Goal: Information Seeking & Learning: Learn about a topic

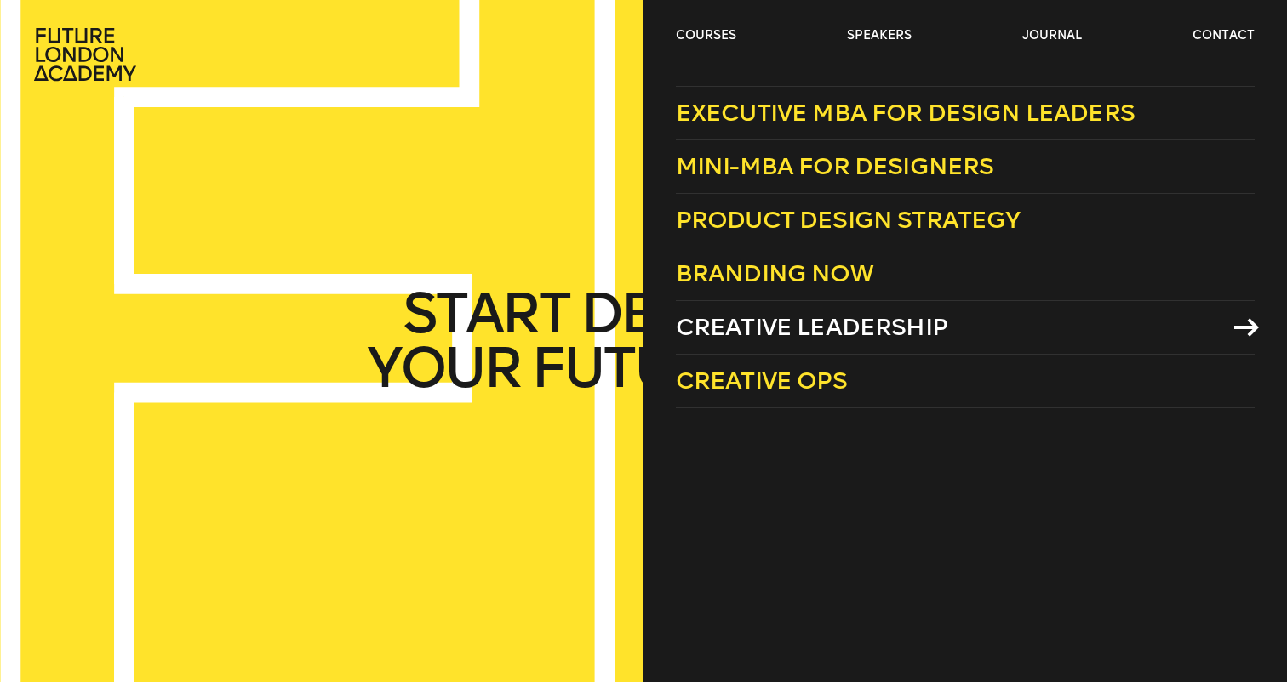
click at [756, 327] on span "Creative Leadership" at bounding box center [811, 327] width 271 height 28
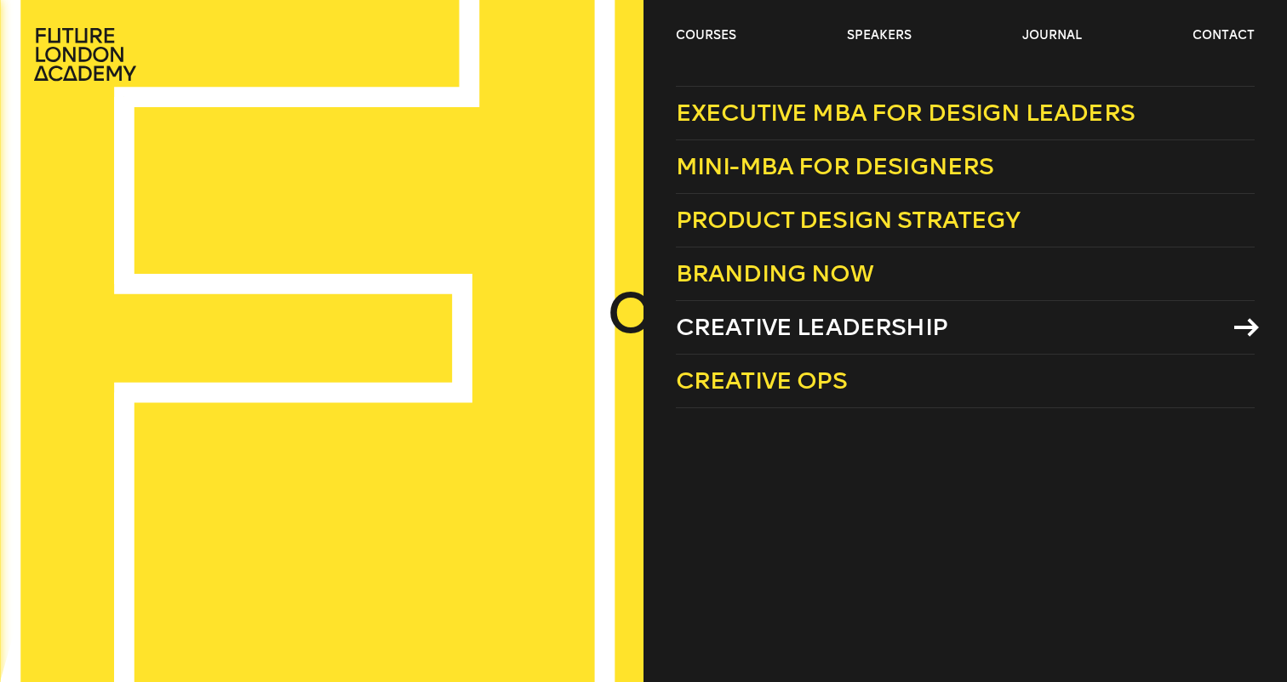
click at [738, 326] on span "Creative Leadership" at bounding box center [811, 327] width 271 height 28
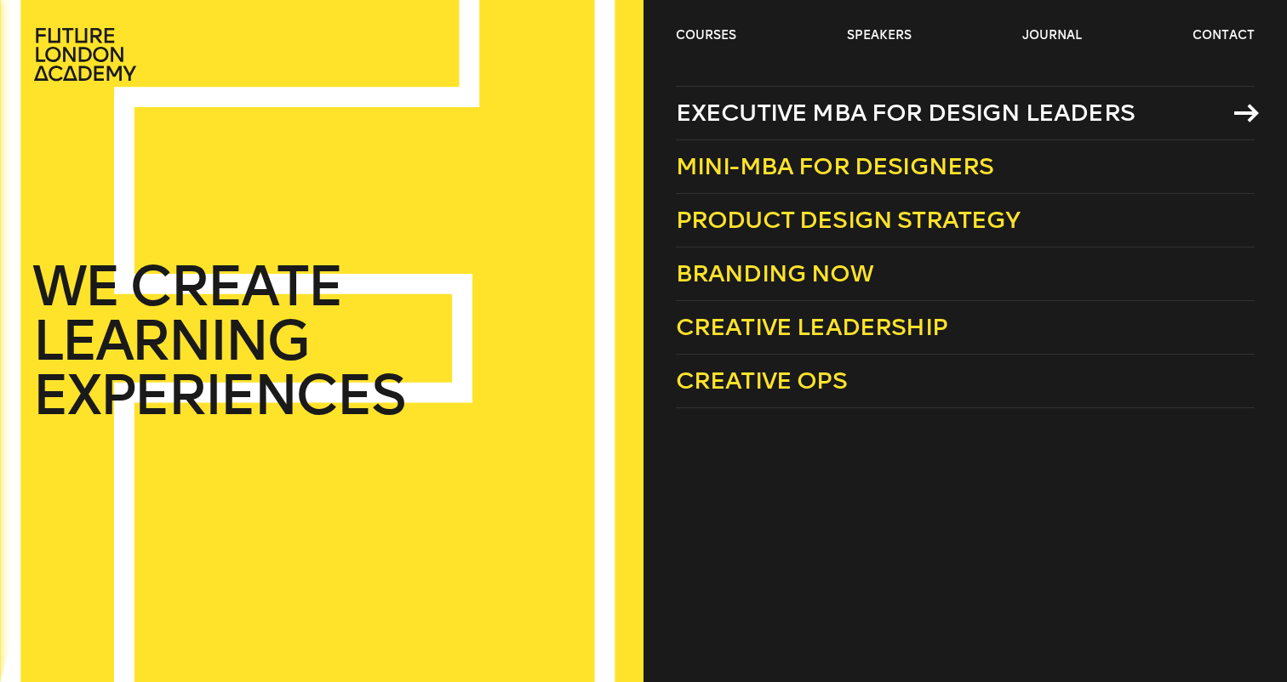
click at [851, 110] on span "Executive MBA for Design Leaders" at bounding box center [905, 113] width 459 height 28
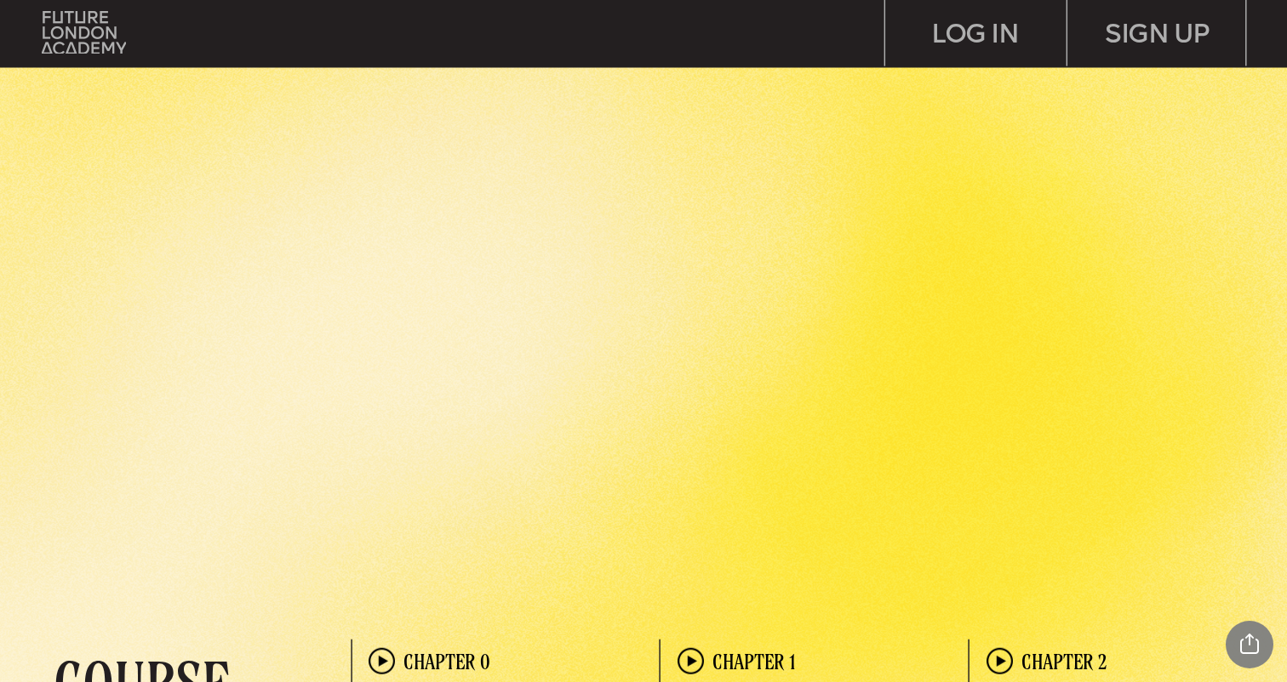
scroll to position [3144, 0]
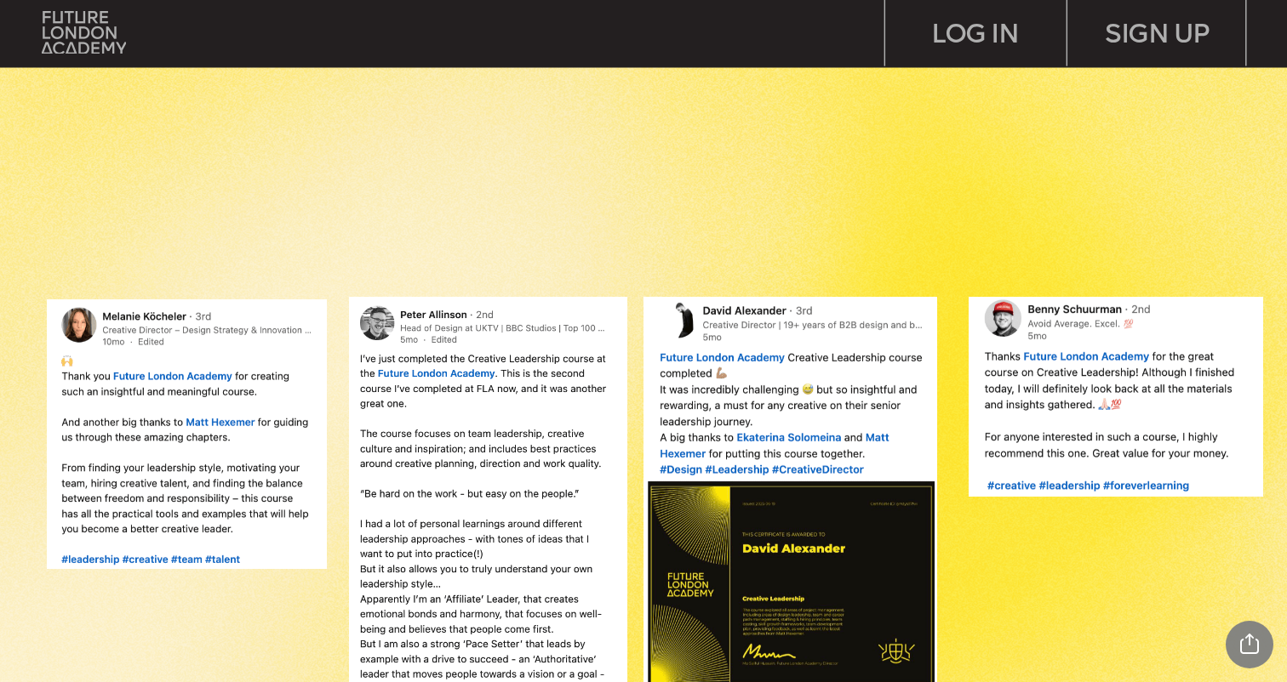
scroll to position [1355, 0]
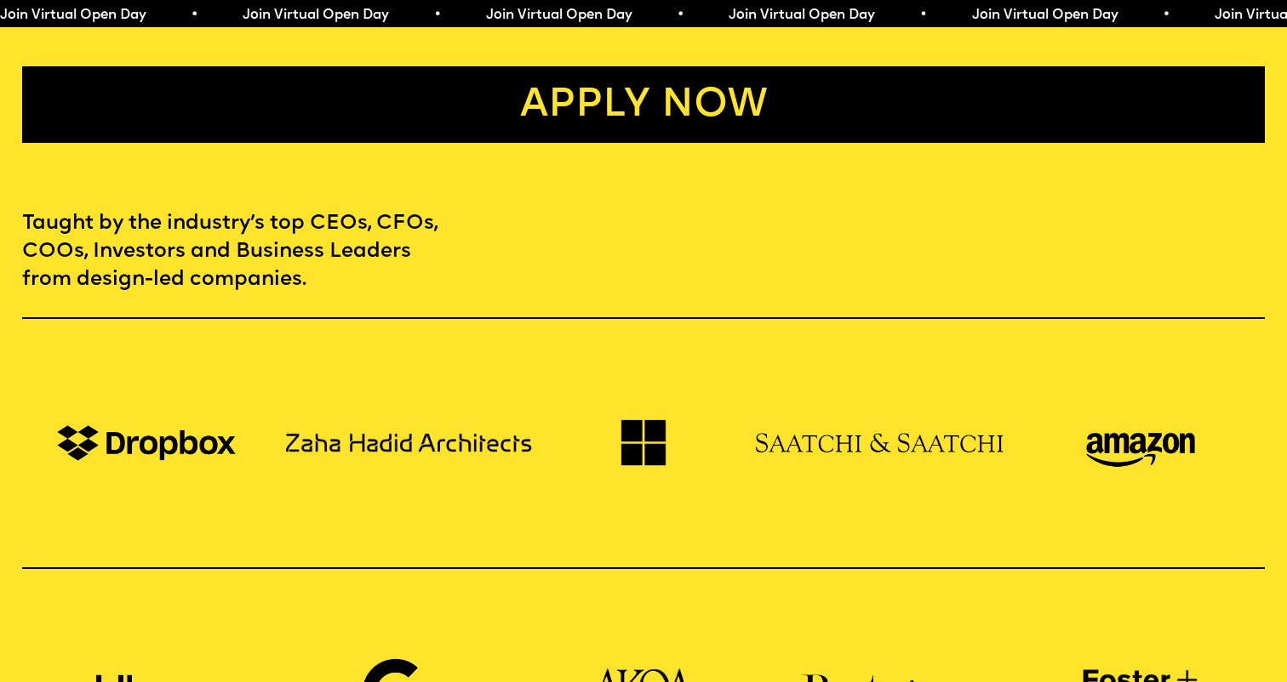
scroll to position [1100, 0]
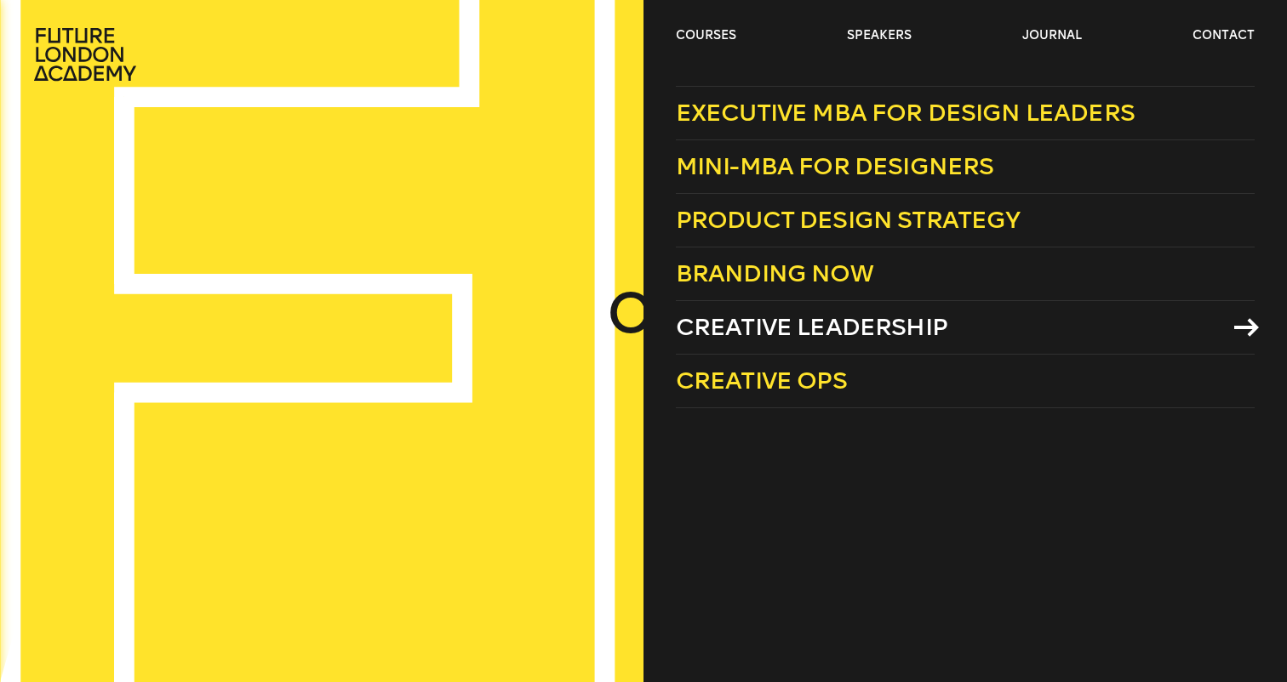
click at [750, 326] on span "Creative Leadership" at bounding box center [811, 327] width 271 height 28
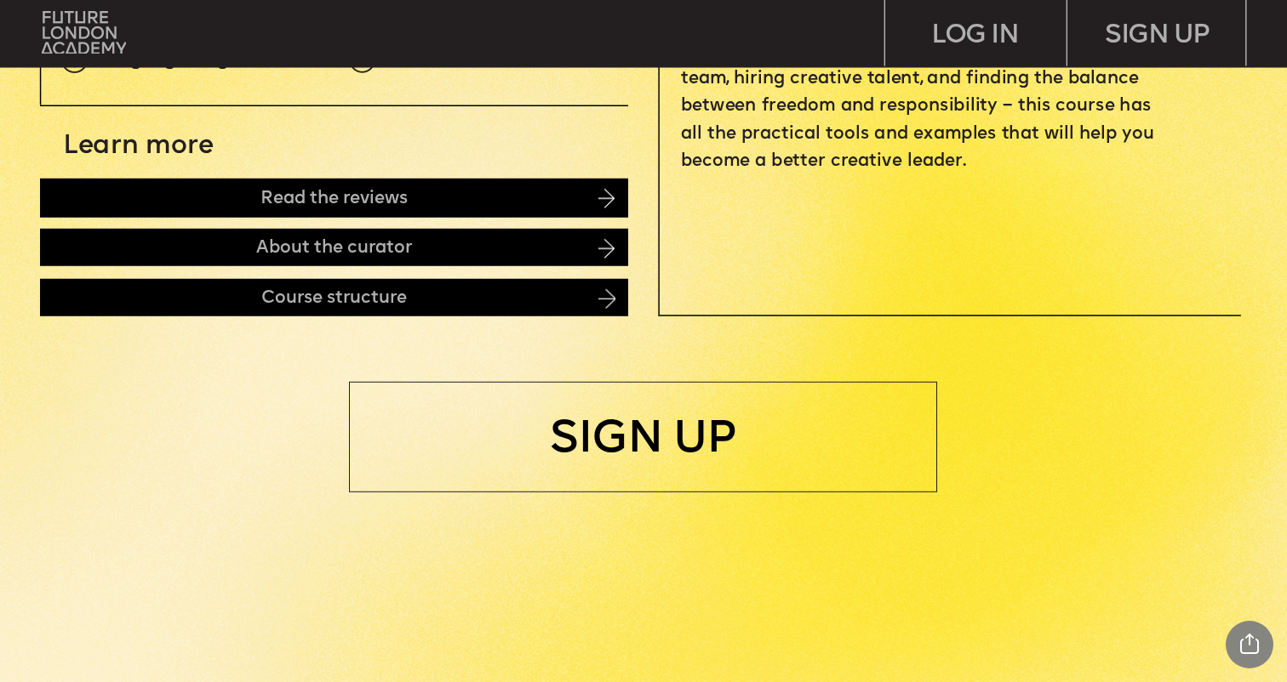
scroll to position [872, 0]
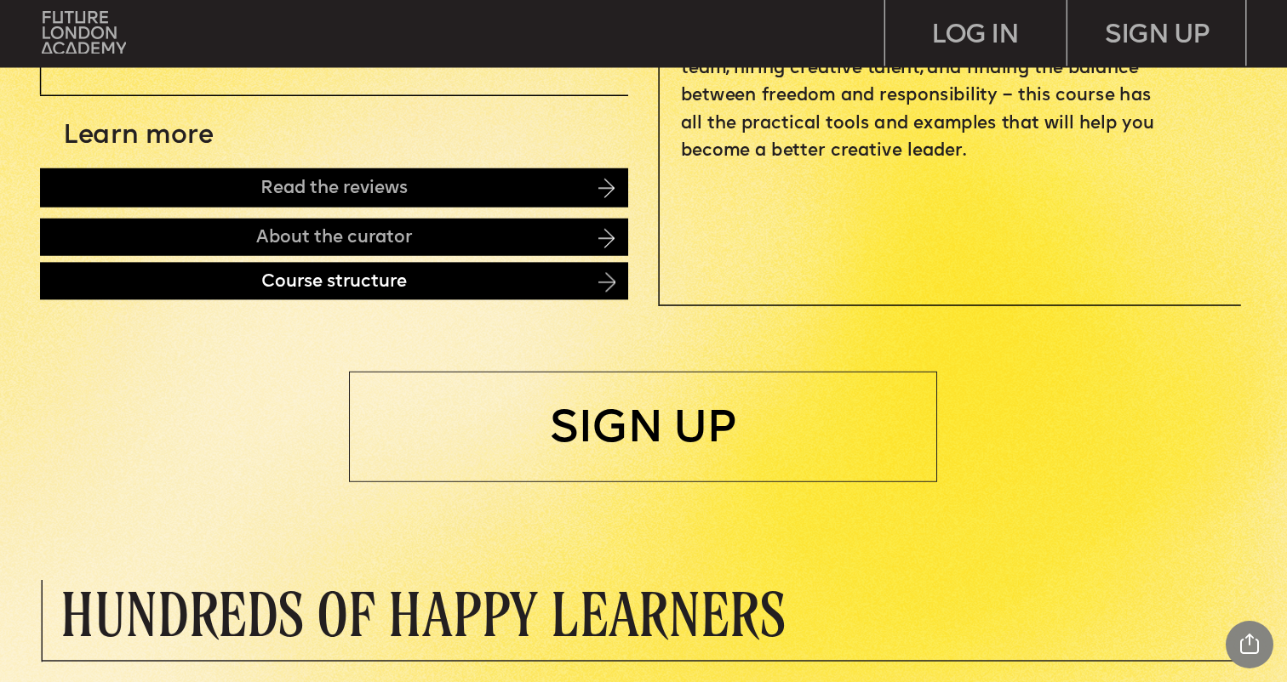
click at [466, 287] on div "Course structure" at bounding box center [334, 280] width 588 height 37
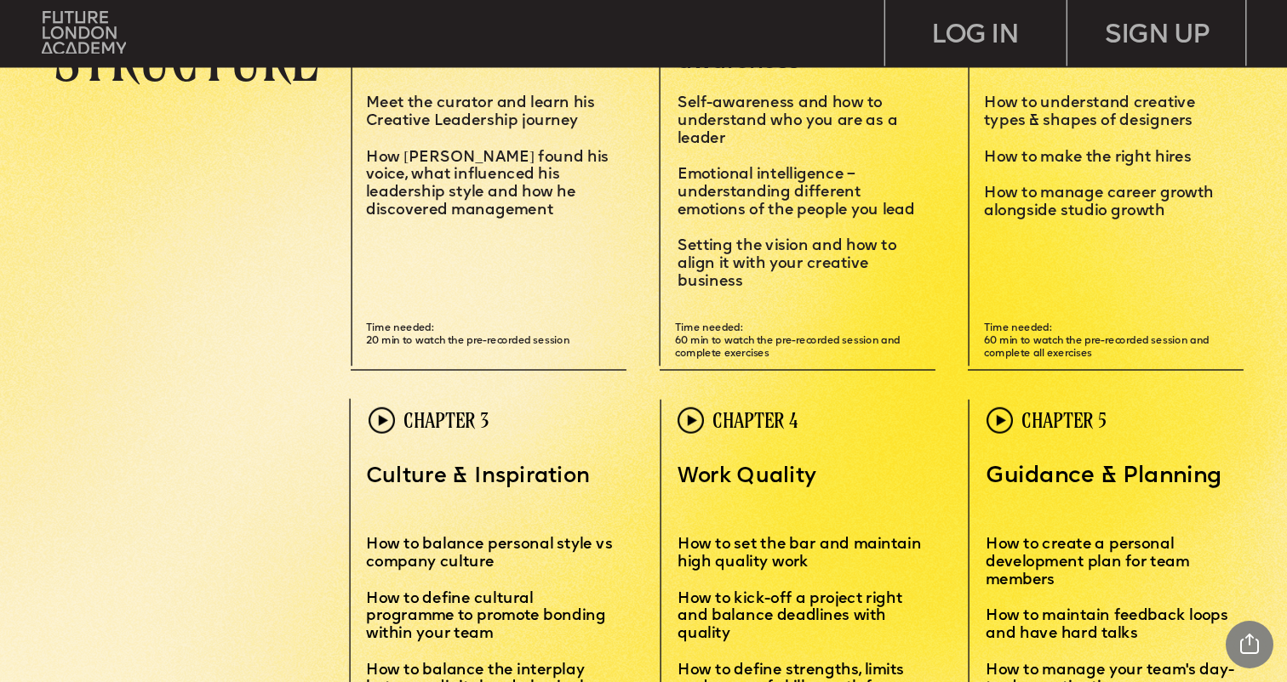
scroll to position [3893, 0]
